Goal: Information Seeking & Learning: Check status

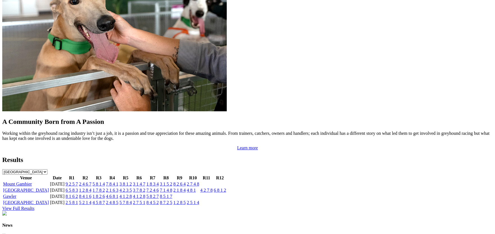
scroll to position [492, 0]
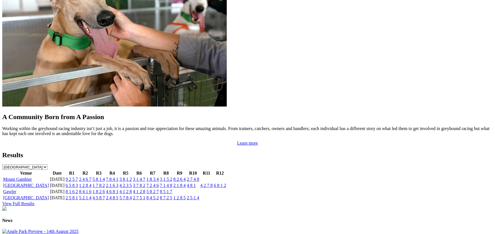
click at [49, 183] on link "Angle Park" at bounding box center [26, 185] width 46 height 5
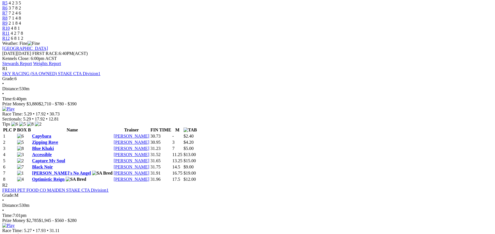
scroll to position [223, 0]
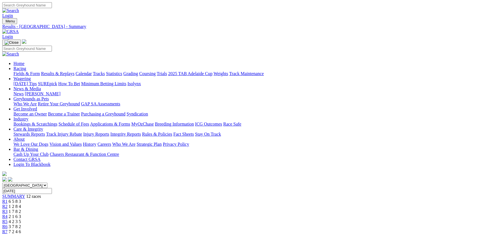
click at [43, 127] on link "Care & Integrity" at bounding box center [28, 129] width 30 height 5
click at [141, 132] on link "Integrity Reports" at bounding box center [125, 134] width 31 height 5
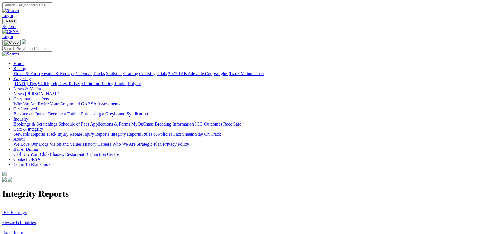
click at [73, 189] on h1 "Integrity Reports" at bounding box center [247, 194] width 491 height 10
click at [27, 211] on link "IHP Hearings" at bounding box center [14, 213] width 24 height 5
click at [36, 221] on link "Stewards Inquiries" at bounding box center [19, 223] width 34 height 5
